Goal: Task Accomplishment & Management: Complete application form

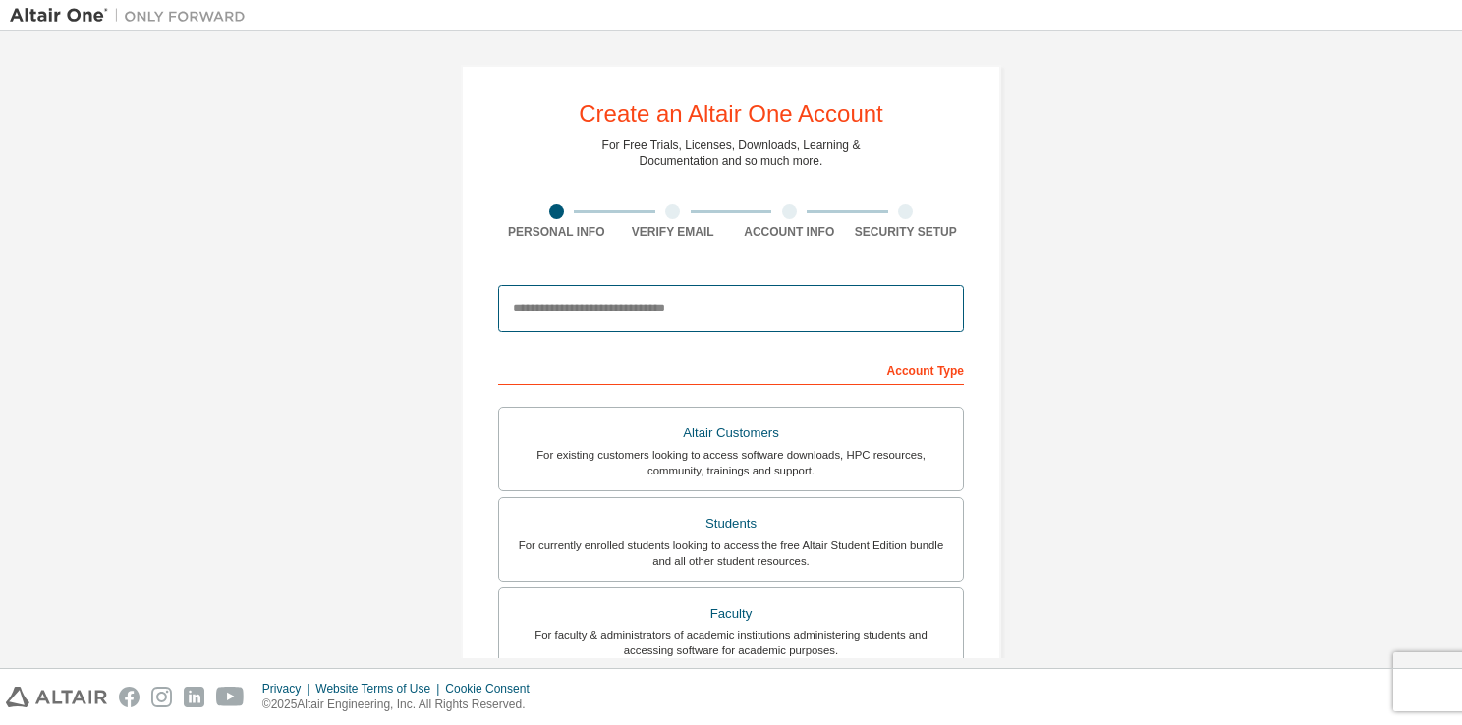
click at [614, 297] on input "email" at bounding box center [731, 308] width 466 height 47
click at [958, 289] on input "email" at bounding box center [731, 308] width 466 height 47
type input "**********"
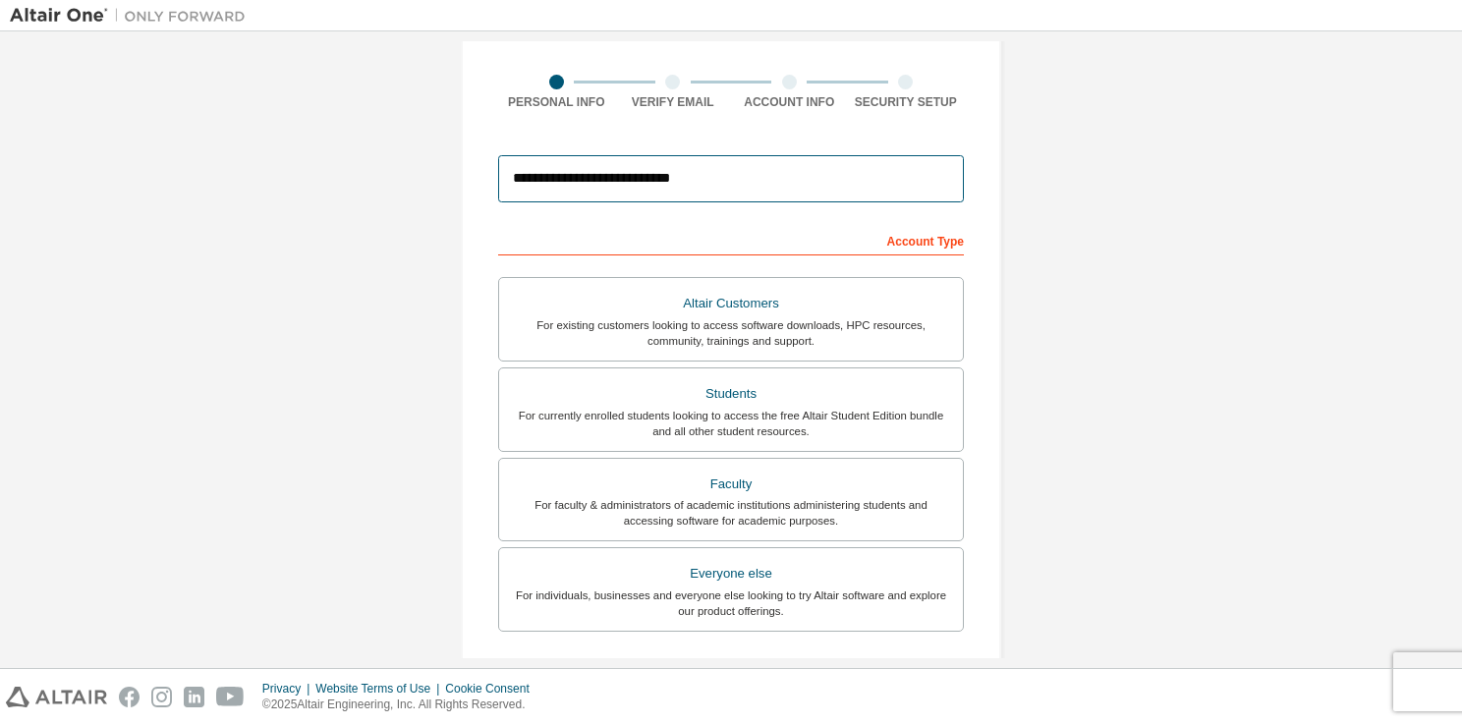
scroll to position [161, 0]
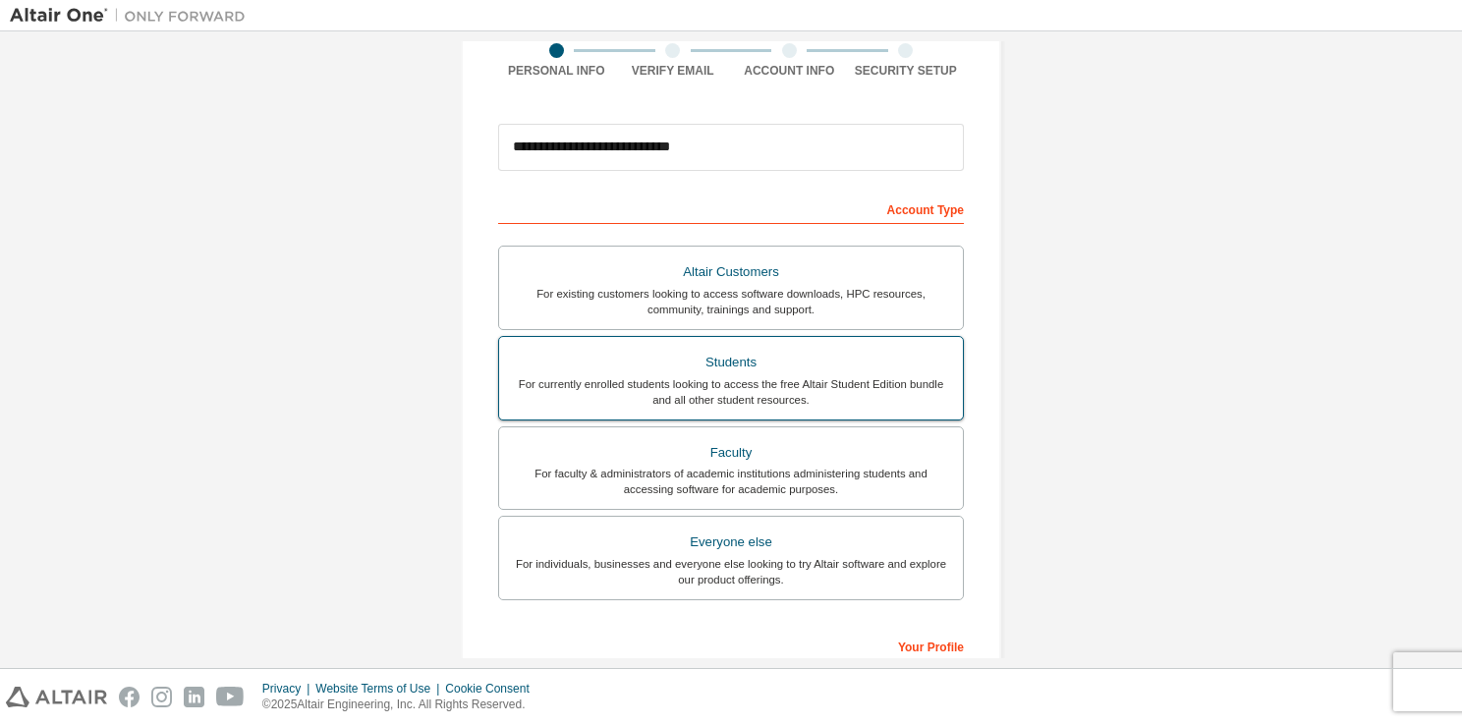
click at [811, 367] on div "Students" at bounding box center [731, 363] width 440 height 28
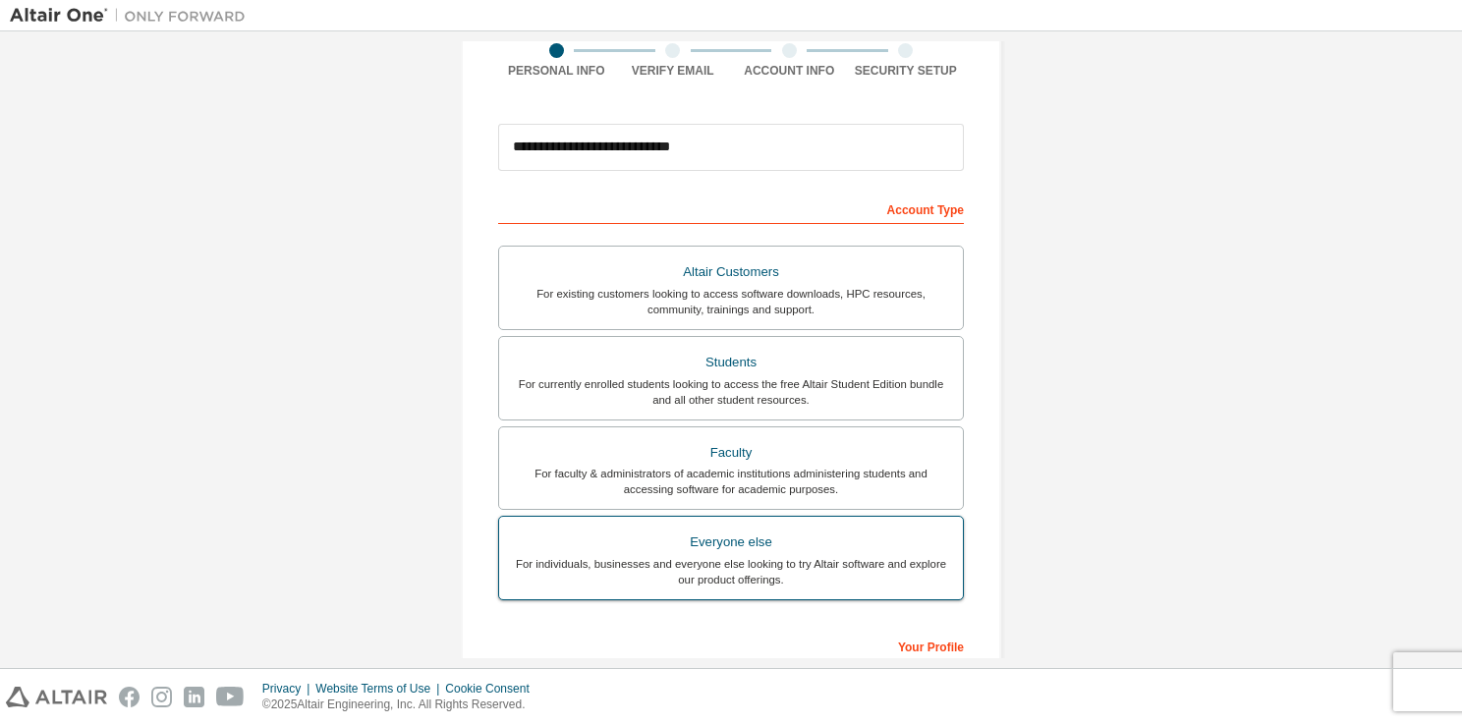
scroll to position [419, 0]
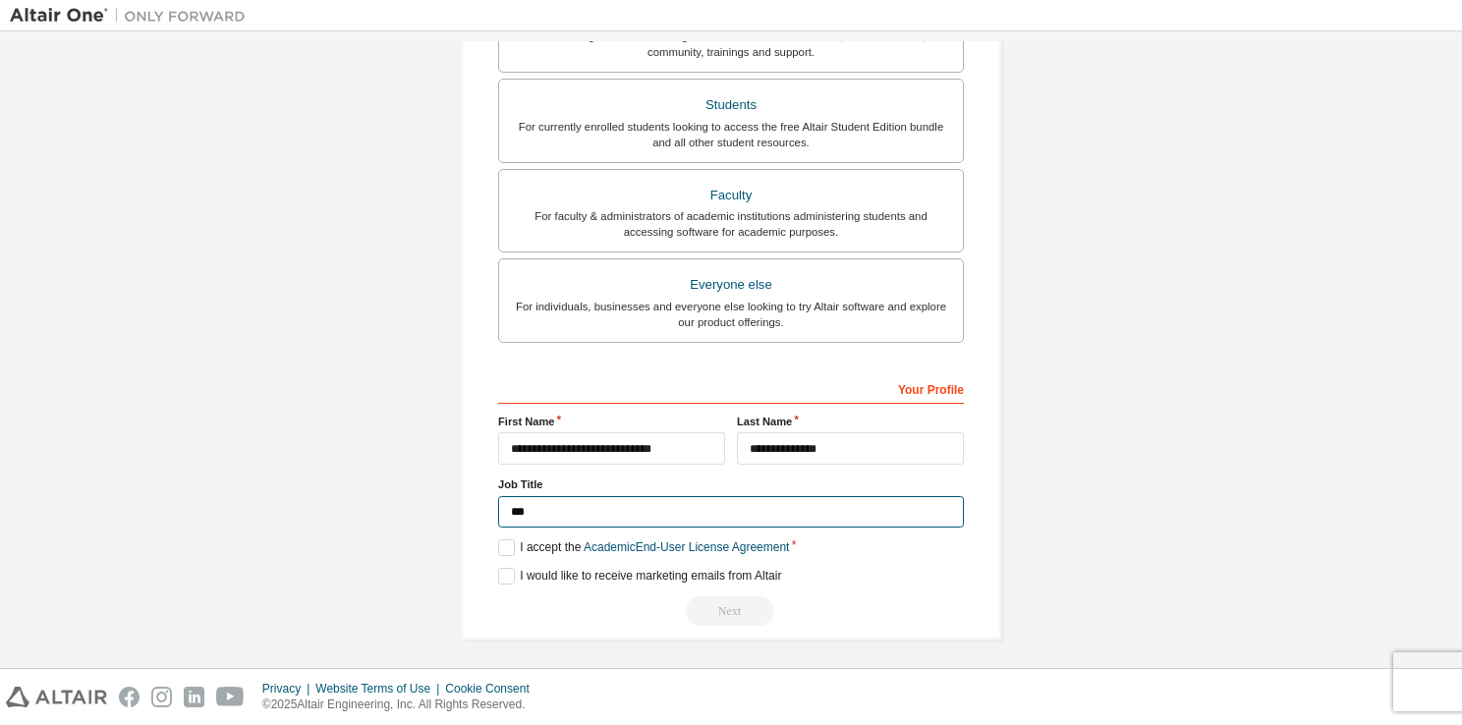
click at [533, 513] on input "***" at bounding box center [731, 512] width 466 height 32
type input "*"
type input "*******"
click at [525, 544] on label "I accept the Academic End-User License Agreement" at bounding box center [643, 547] width 291 height 17
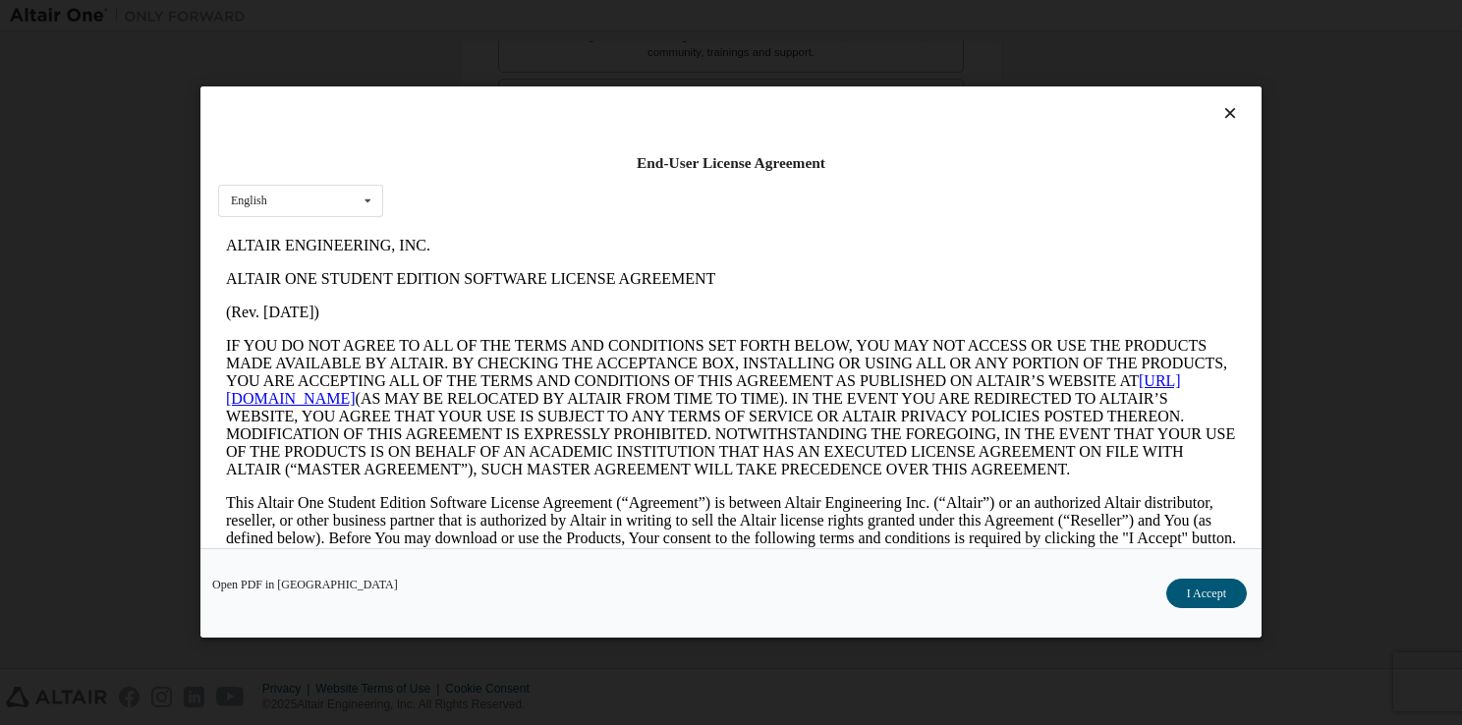
click at [501, 550] on div "Open PDF in New Tab I Accept" at bounding box center [730, 593] width 1061 height 89
click at [1195, 606] on button "I Accept" at bounding box center [1206, 594] width 81 height 29
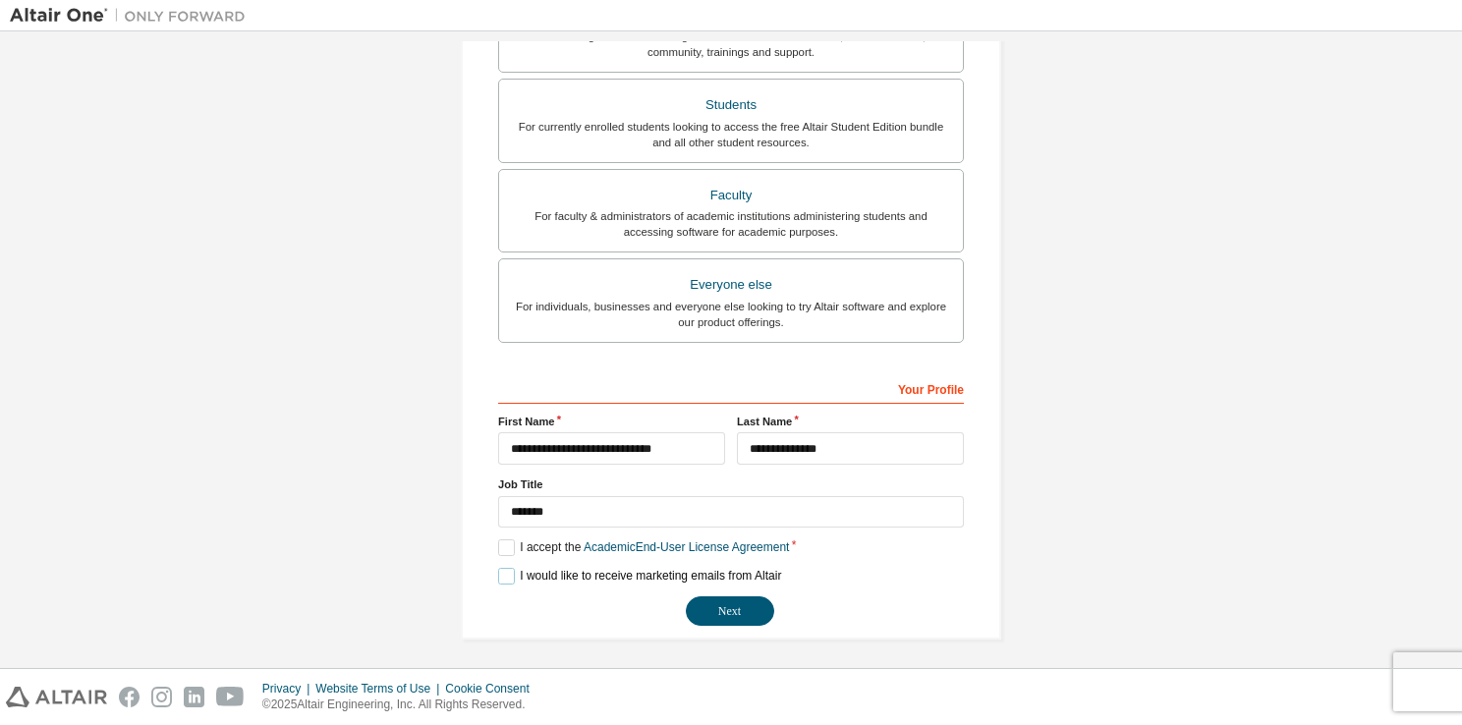
click at [503, 572] on label "I would like to receive marketing emails from Altair" at bounding box center [639, 576] width 283 height 17
click at [509, 569] on label "I would like to receive marketing emails from Altair" at bounding box center [639, 576] width 283 height 17
click at [707, 602] on button "Next" at bounding box center [730, 610] width 88 height 29
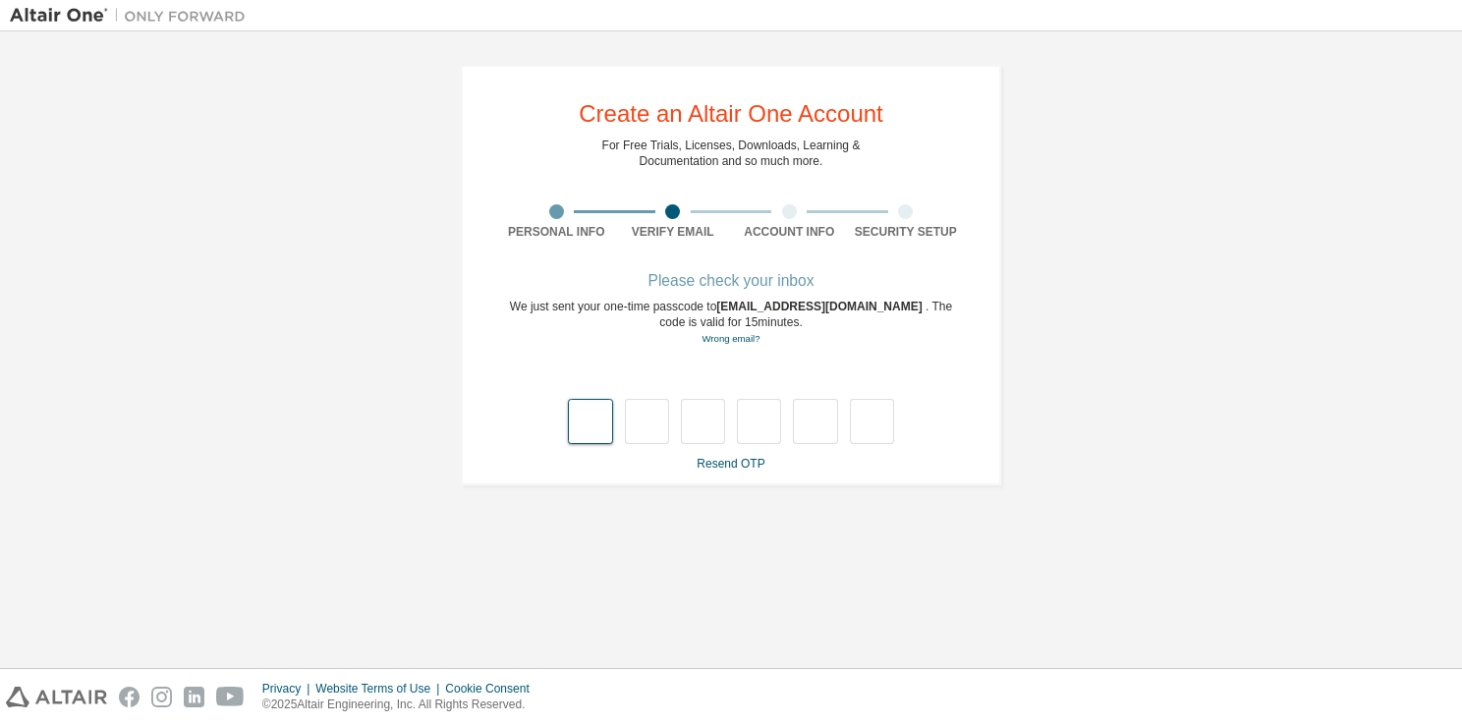
type input "*"
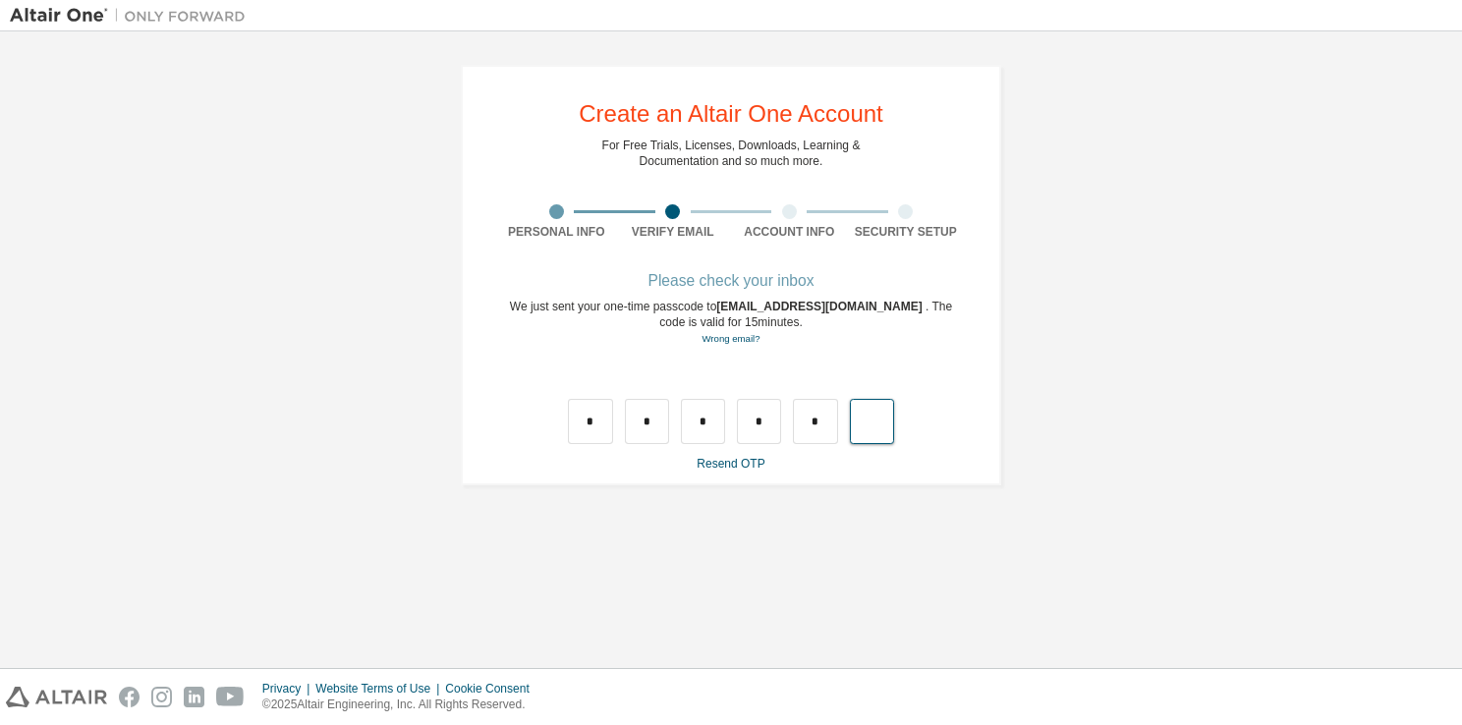
type input "*"
